Goal: Task Accomplishment & Management: Use online tool/utility

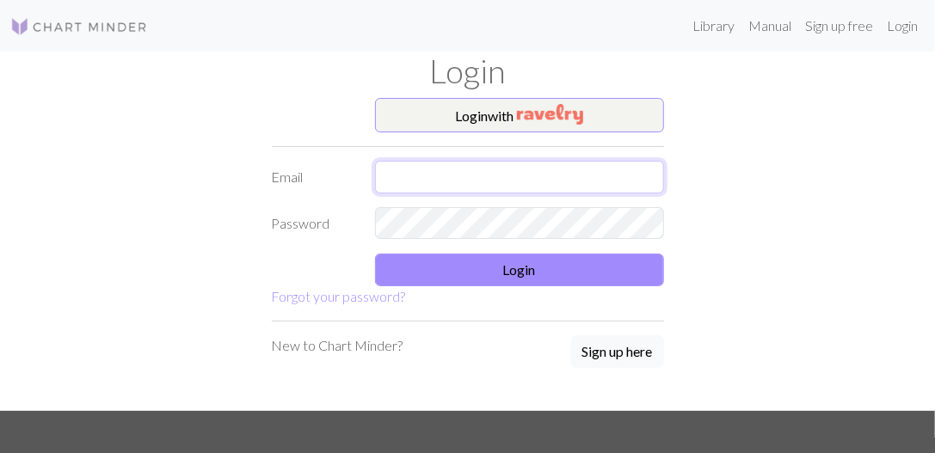
click at [526, 166] on input "text" at bounding box center [519, 177] width 289 height 33
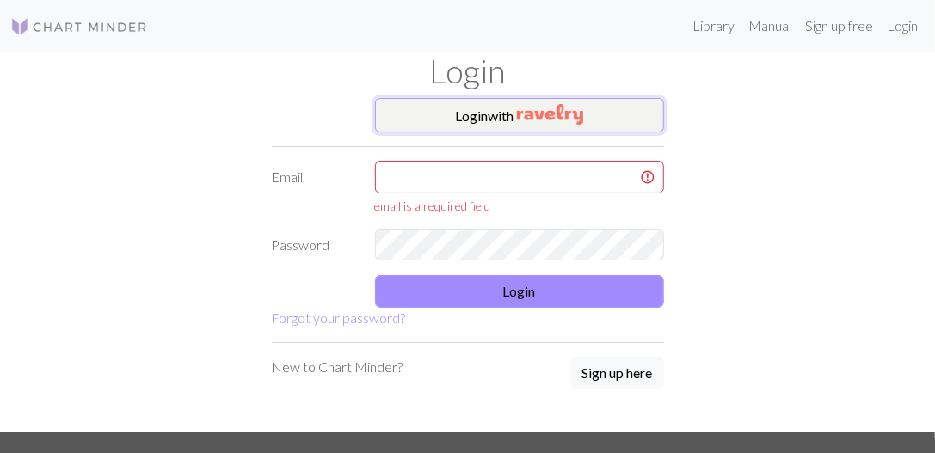
click at [529, 128] on button "Login with" at bounding box center [519, 115] width 289 height 34
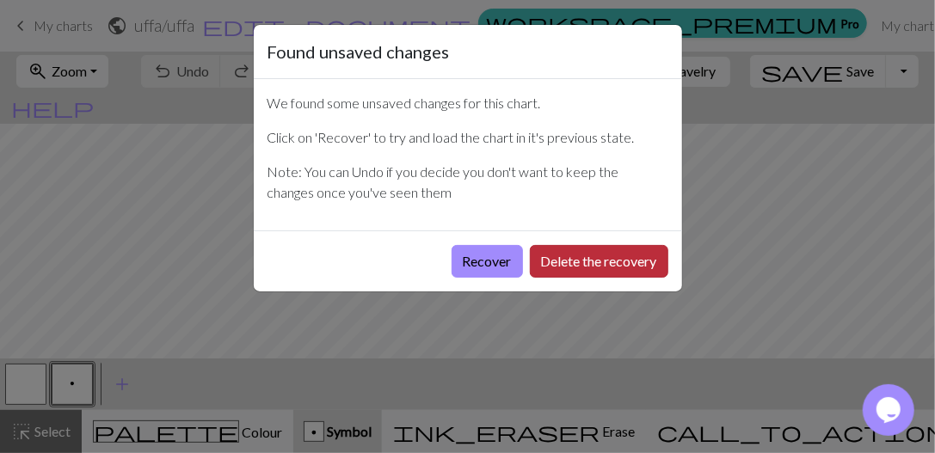
click at [541, 259] on button "Delete the recovery" at bounding box center [599, 261] width 138 height 33
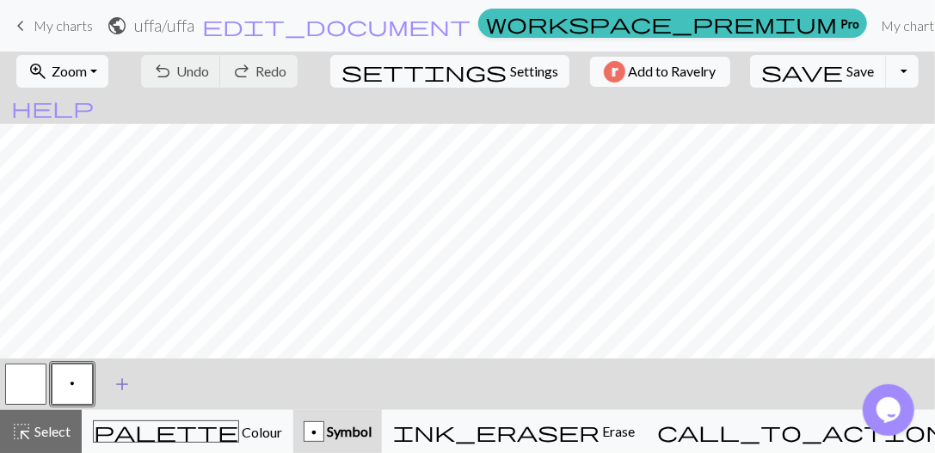
click at [118, 384] on span "add" at bounding box center [122, 384] width 21 height 24
click at [118, 391] on button "button" at bounding box center [118, 384] width 41 height 41
click at [324, 433] on div "button" at bounding box center [314, 431] width 21 height 21
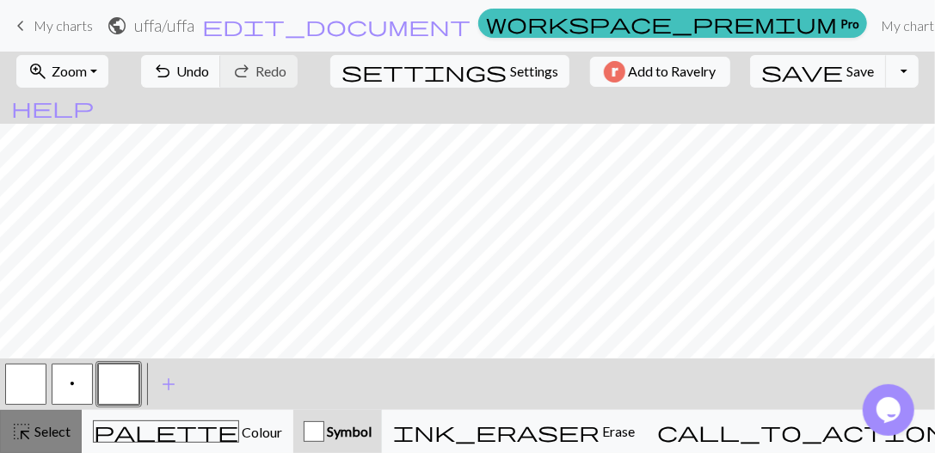
click at [35, 433] on span "Select" at bounding box center [51, 431] width 39 height 16
click at [119, 384] on button "button" at bounding box center [118, 384] width 41 height 41
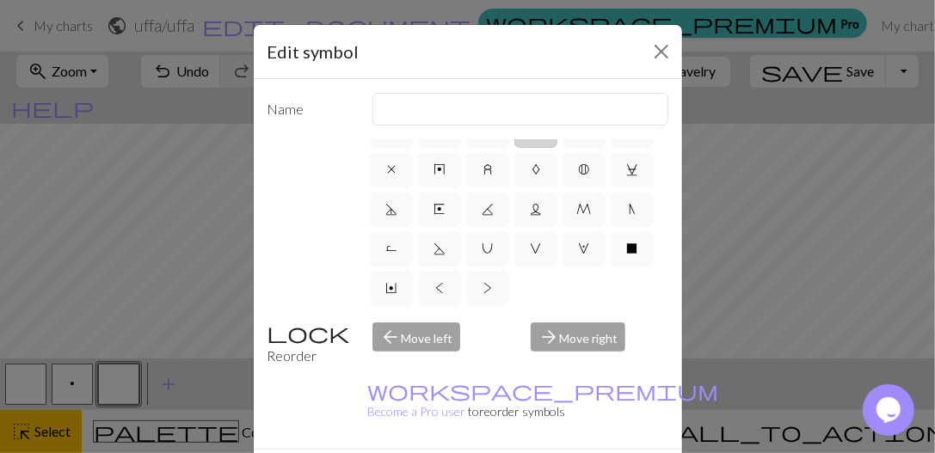
scroll to position [384, 0]
click at [560, 335] on div "arrow_forward Move right" at bounding box center [599, 345] width 158 height 44
click at [414, 334] on div "arrow_back Move left" at bounding box center [441, 345] width 158 height 44
click at [663, 53] on button "Close" at bounding box center [662, 52] width 28 height 28
